Goal: Navigation & Orientation: Find specific page/section

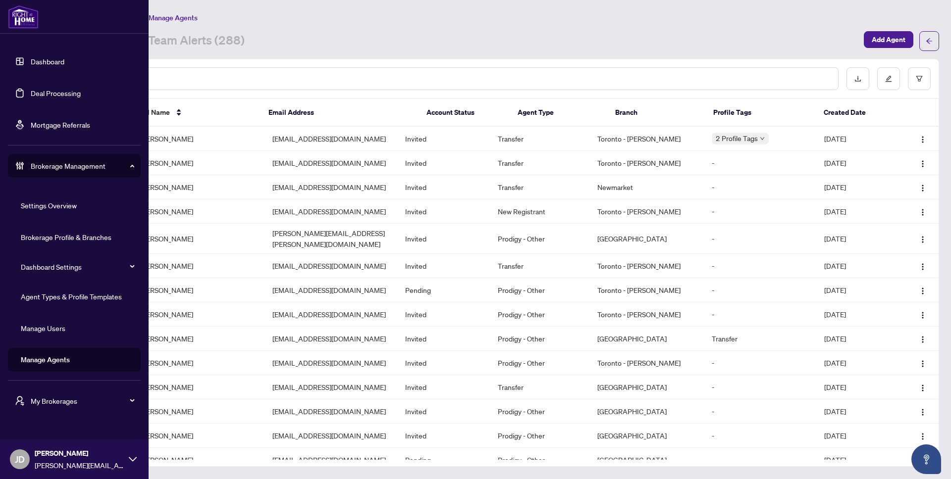
click at [97, 396] on span "My Brokerages" at bounding box center [82, 401] width 103 height 11
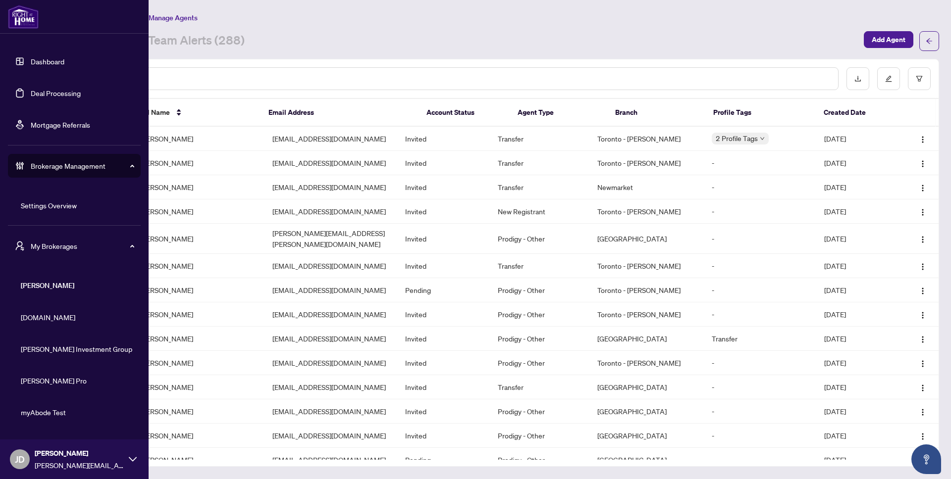
click at [46, 316] on span "[DOMAIN_NAME]" at bounding box center [77, 317] width 113 height 11
